Goal: Transaction & Acquisition: Purchase product/service

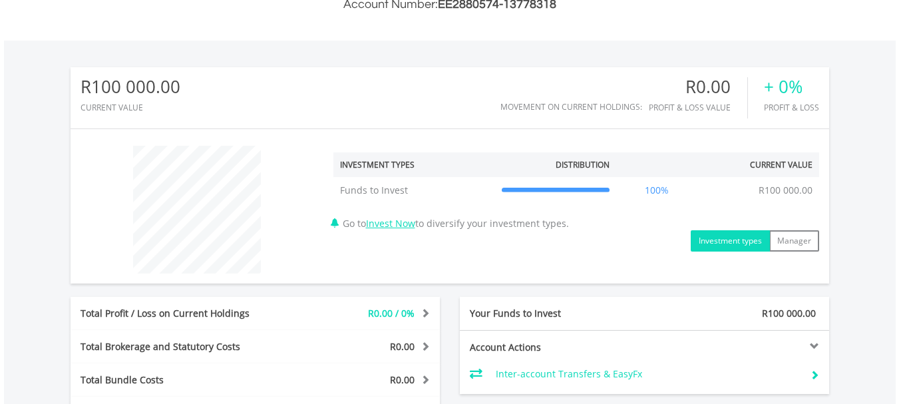
scroll to position [373, 0]
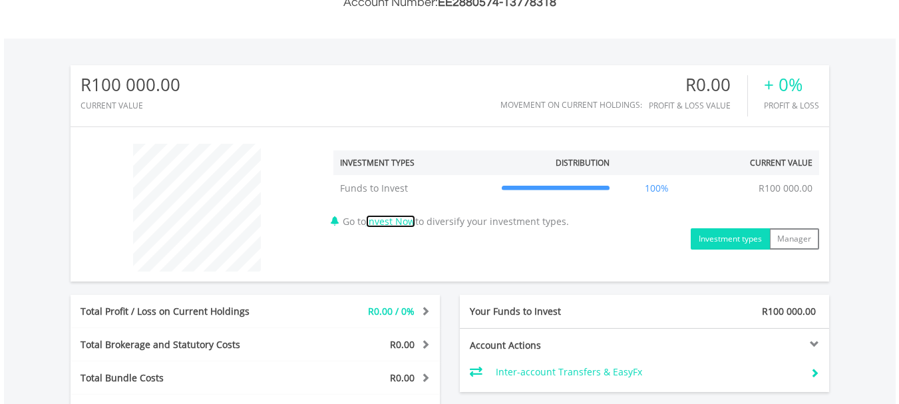
click at [404, 221] on link "Invest Now" at bounding box center [390, 221] width 49 height 13
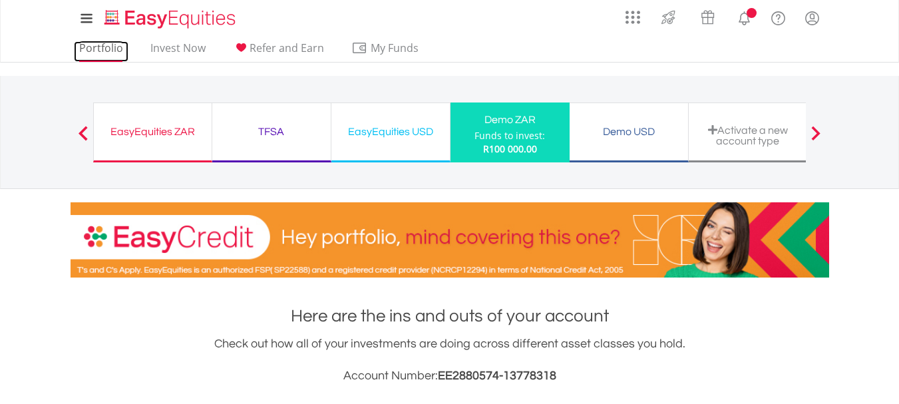
click at [102, 47] on link "Portfolio" at bounding box center [101, 51] width 55 height 21
click at [116, 51] on link "Portfolio" at bounding box center [101, 51] width 55 height 21
